Goal: Task Accomplishment & Management: Manage account settings

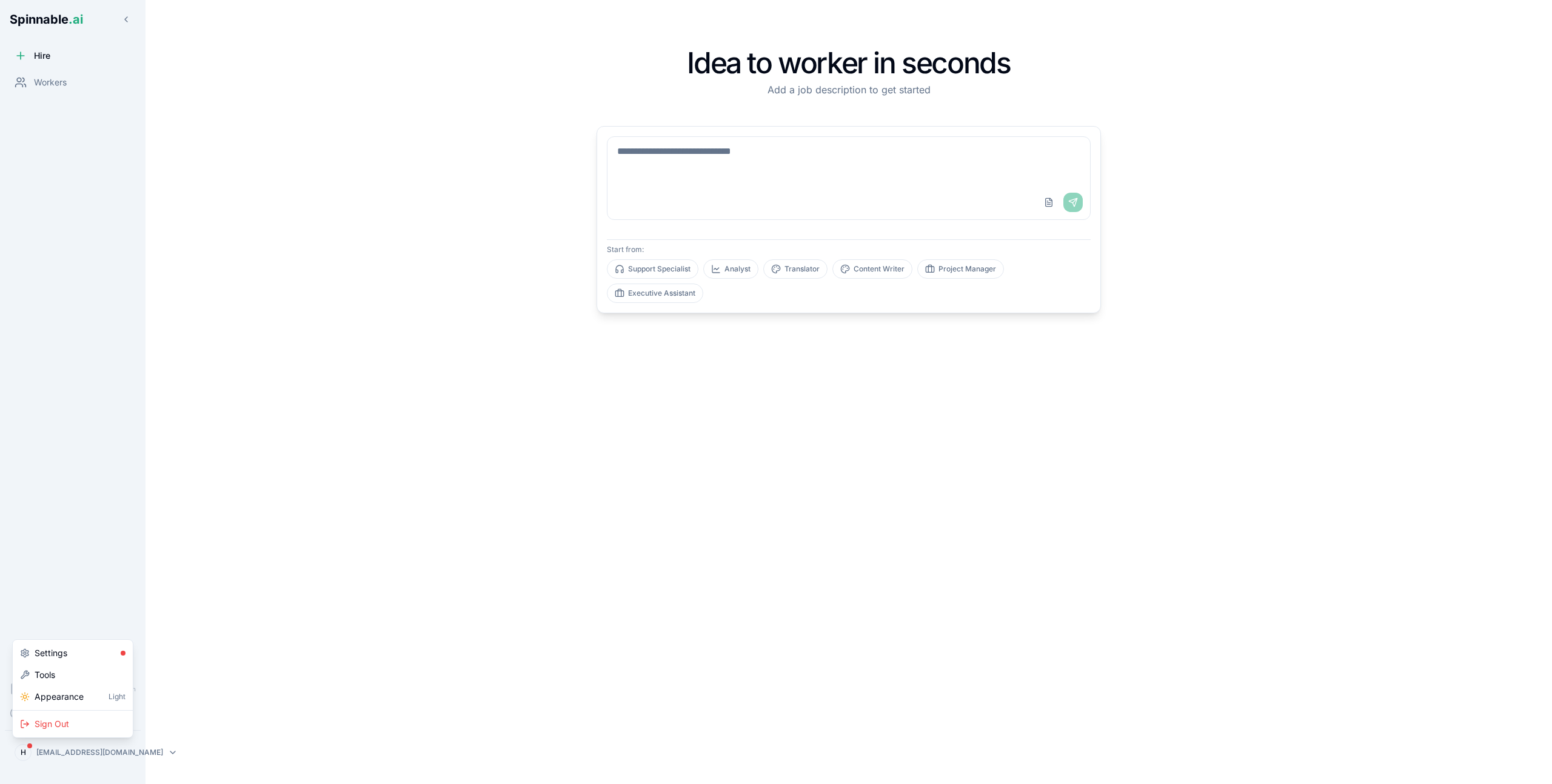
click at [107, 755] on html "Spinnable .ai Hire Workers Documentation Coming Soon Help Coming Soon H hello@u…" at bounding box center [776, 412] width 1552 height 824
click at [76, 724] on div "Sign Out" at bounding box center [73, 724] width 115 height 22
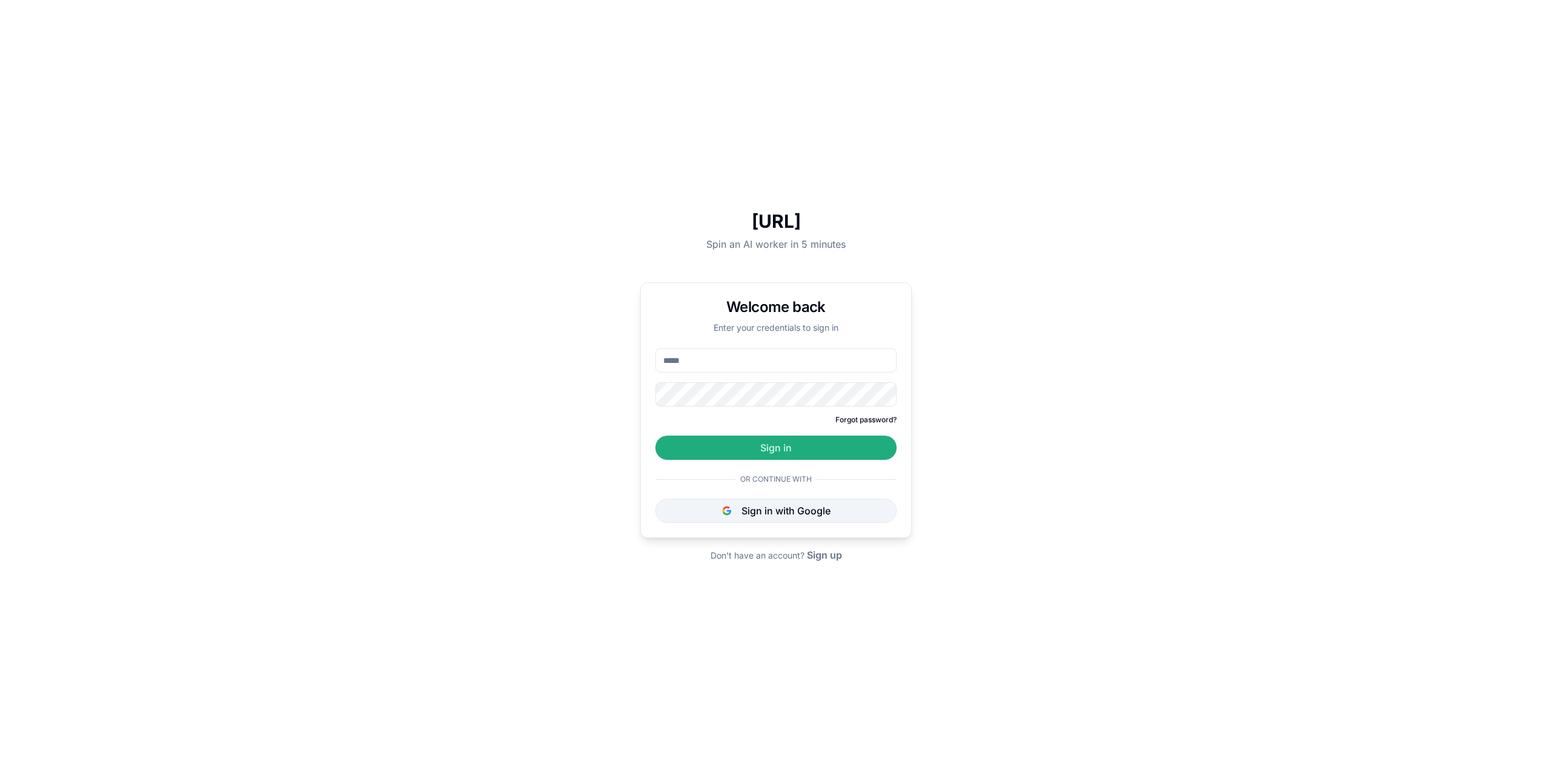
click at [737, 513] on button "Sign in with Google" at bounding box center [776, 511] width 241 height 24
